Goal: Task Accomplishment & Management: Manage account settings

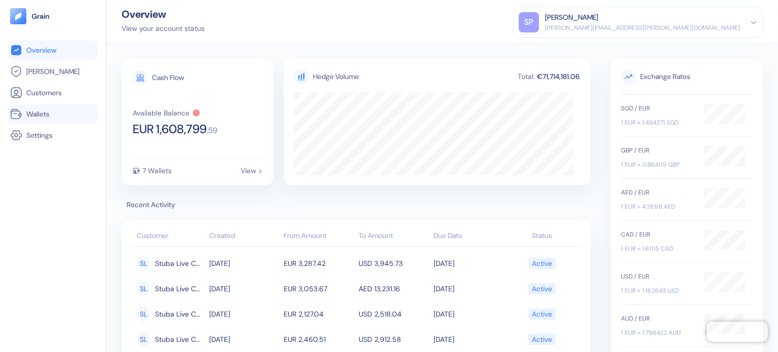
click at [37, 115] on span "Wallets" at bounding box center [37, 114] width 23 height 10
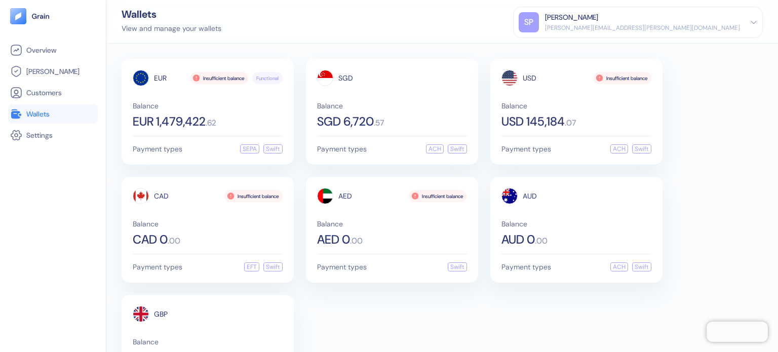
click at [428, 333] on div "EUR Insufficient balance Functional Balance EUR 1,479,422 . 62 Payment types SE…" at bounding box center [443, 230] width 642 height 342
click at [416, 330] on div "EUR Insufficient balance Functional Balance EUR 1,479,422 . 62 Payment types SE…" at bounding box center [443, 230] width 642 height 342
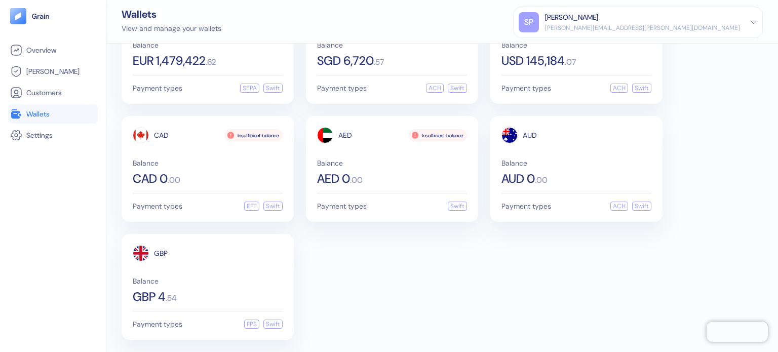
scroll to position [61, 0]
click at [172, 85] on span "Payment types" at bounding box center [158, 87] width 50 height 7
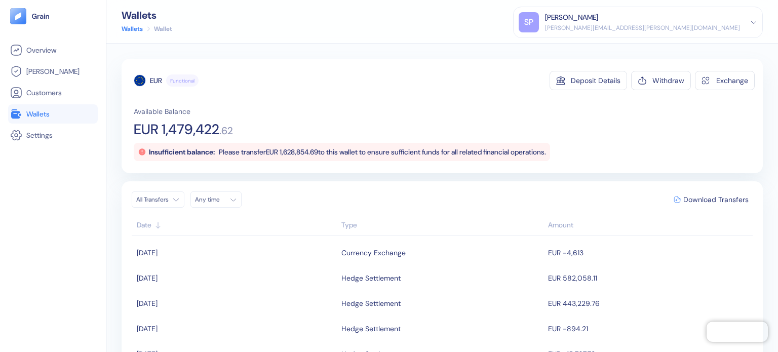
click at [56, 109] on link "Wallets" at bounding box center [53, 114] width 86 height 12
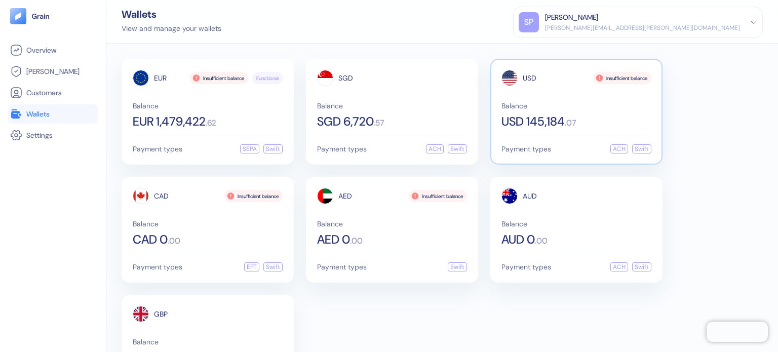
click at [538, 125] on span "USD 145,184" at bounding box center [533, 122] width 63 height 12
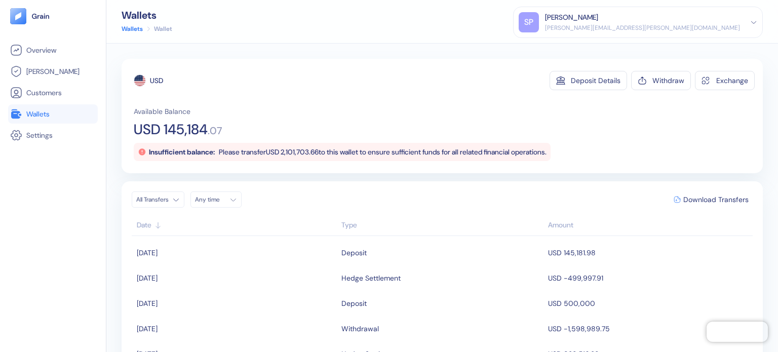
click at [28, 117] on span "Wallets" at bounding box center [37, 114] width 23 height 10
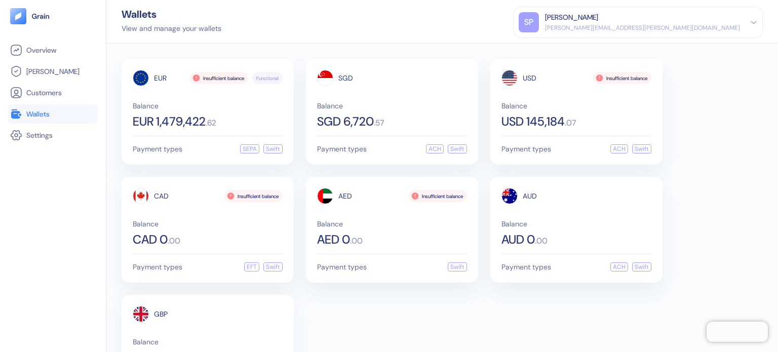
click at [350, 312] on div "EUR Insufficient balance Functional Balance EUR 1,479,422 . 62 Payment types SE…" at bounding box center [443, 230] width 642 height 342
click at [195, 118] on span "EUR 1,479,422" at bounding box center [169, 122] width 73 height 12
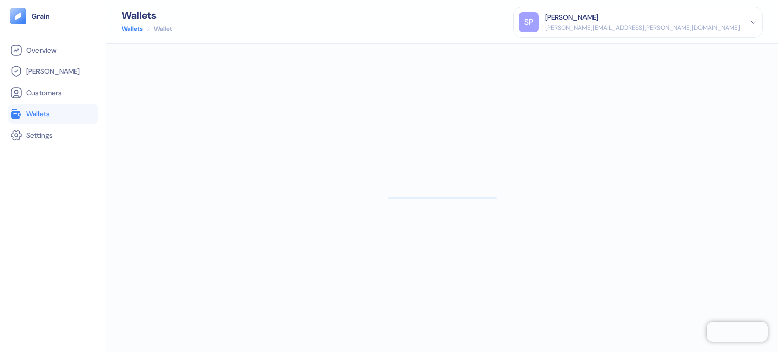
click at [47, 111] on span "Wallets" at bounding box center [37, 114] width 23 height 10
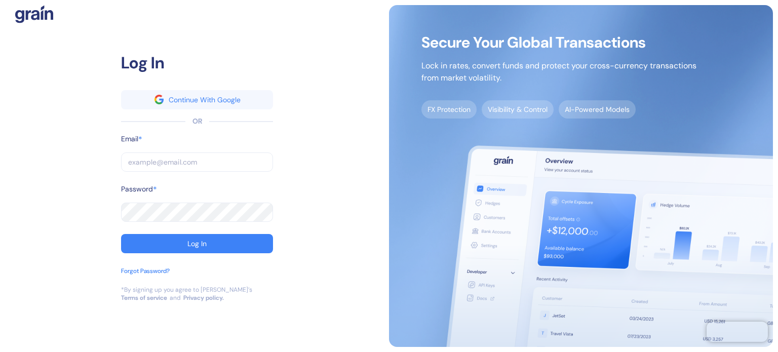
type input "[PERSON_NAME][EMAIL_ADDRESS][PERSON_NAME][DOMAIN_NAME]"
